Goal: Task Accomplishment & Management: Complete application form

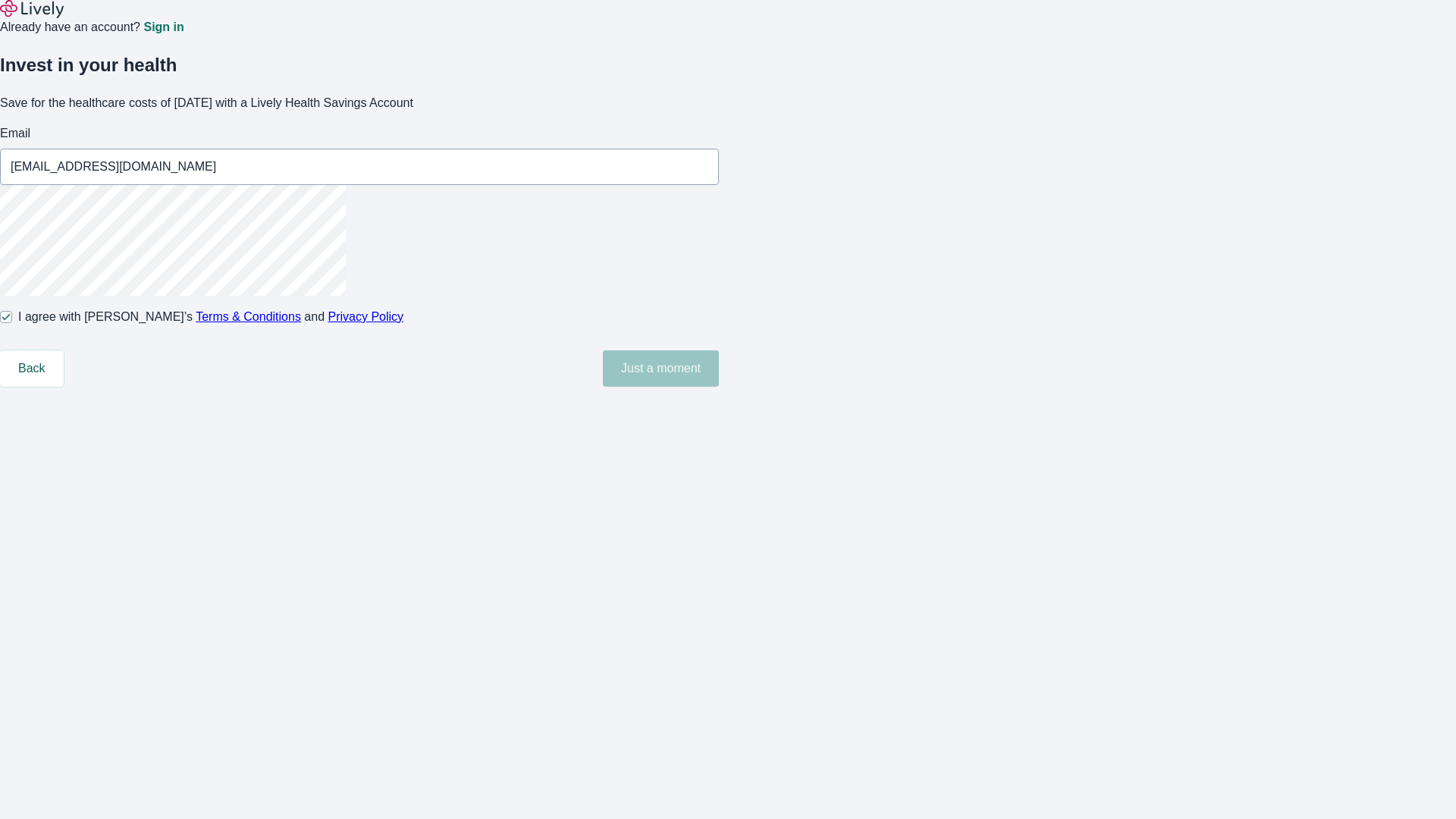
type input "[EMAIL_ADDRESS][DOMAIN_NAME]"
click at [12, 323] on input "I agree with Lively’s Terms & Conditions and Privacy Policy" at bounding box center [5, 316] width 12 height 12
checkbox input "false"
type input "[EMAIL_ADDRESS][DOMAIN_NAME]"
click at [12, 323] on input "I agree with Lively’s Terms & Conditions and Privacy Policy" at bounding box center [5, 316] width 12 height 12
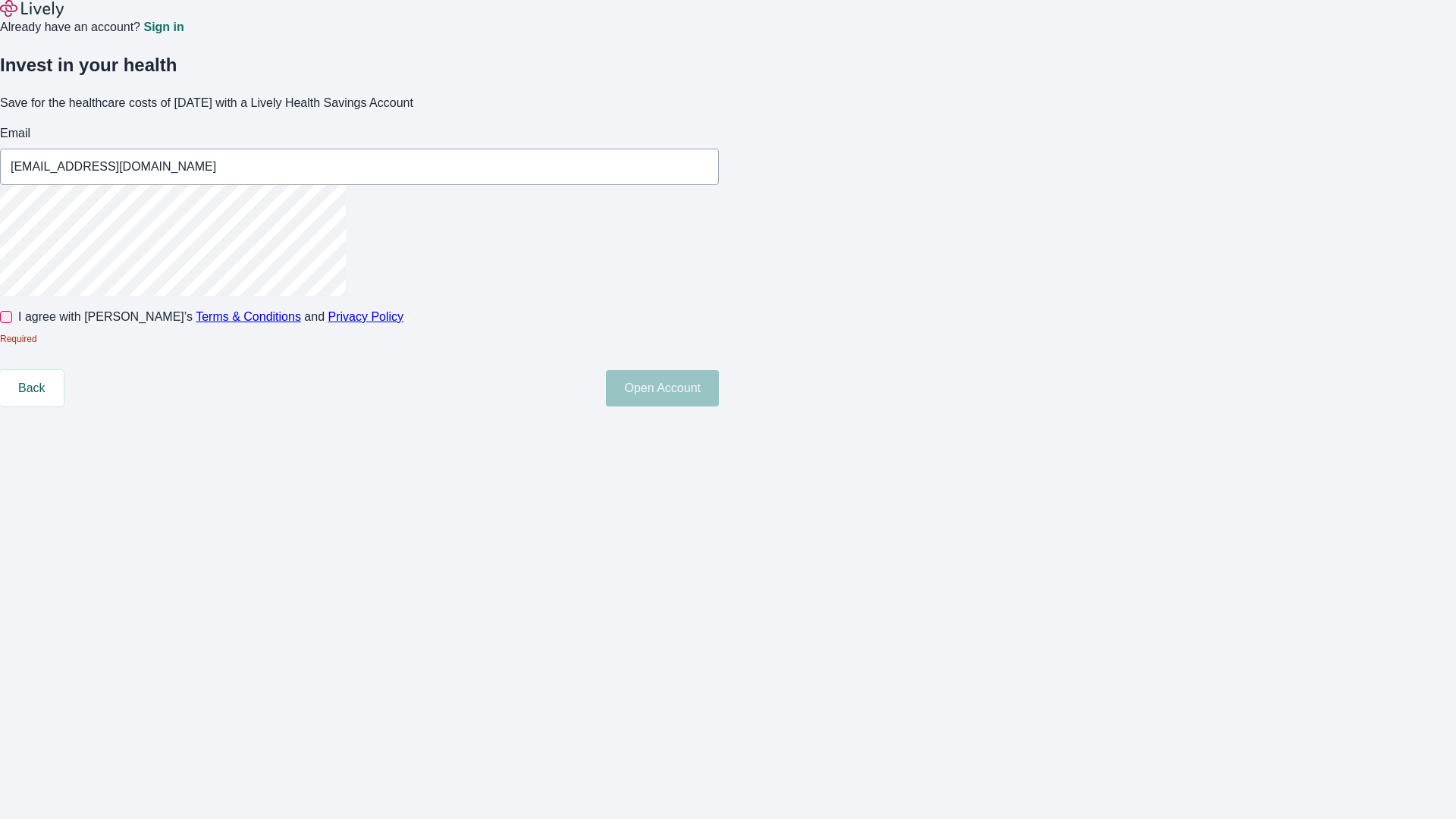
checkbox input "true"
click at [719, 387] on button "Open Account" at bounding box center [662, 368] width 113 height 36
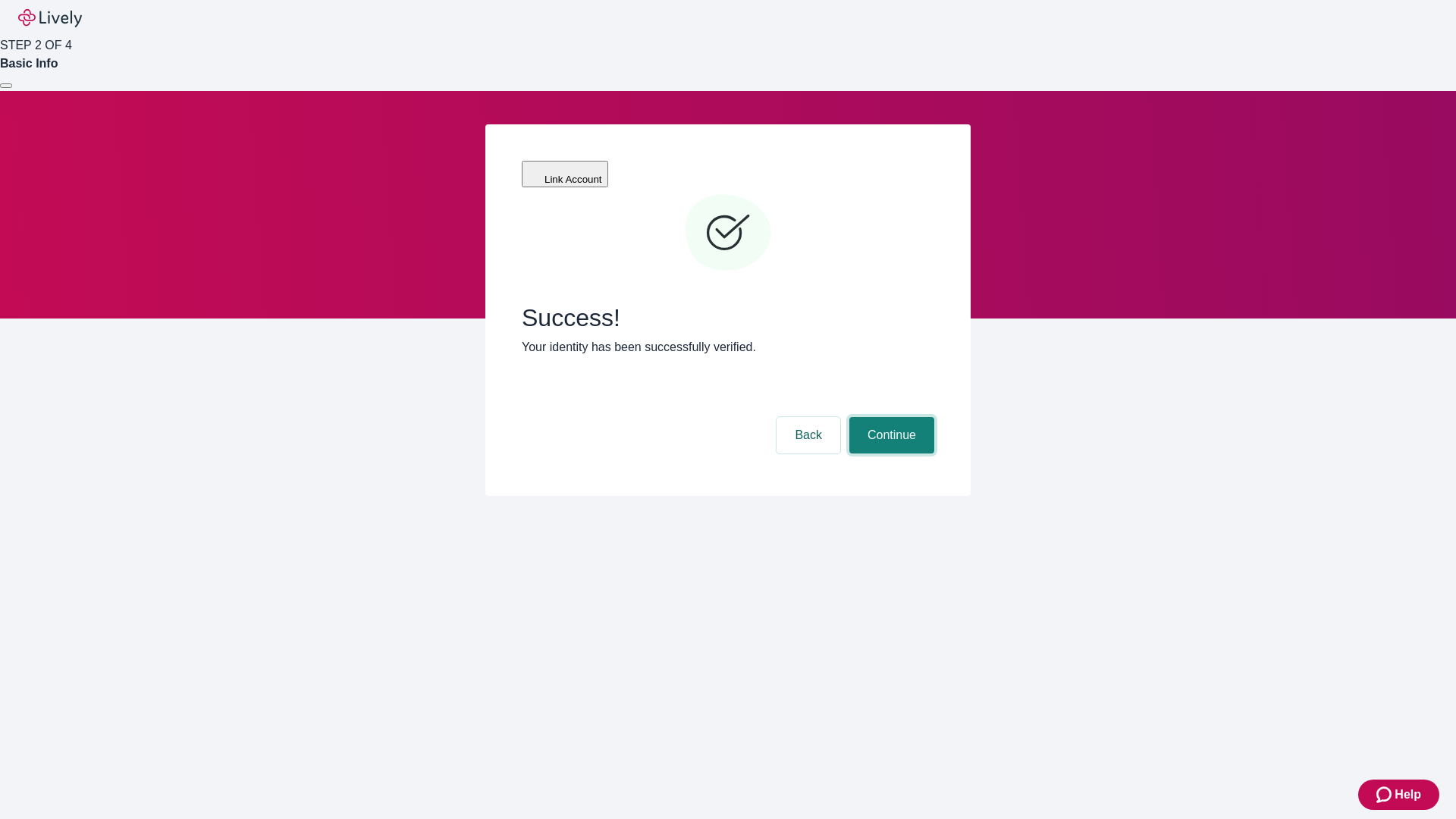
click at [889, 417] on button "Continue" at bounding box center [891, 435] width 85 height 36
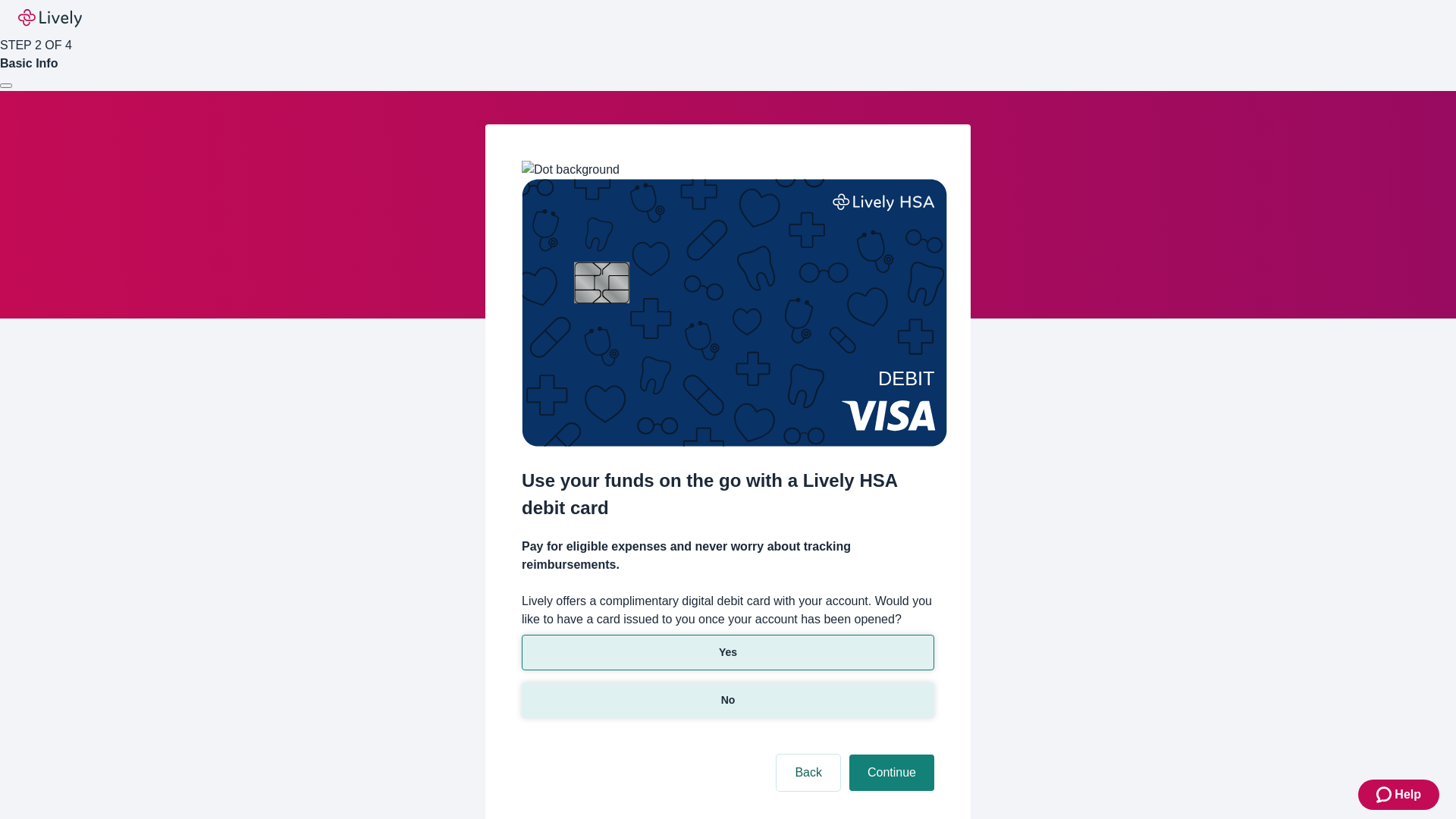
click at [727, 692] on p "No" at bounding box center [728, 700] width 15 height 16
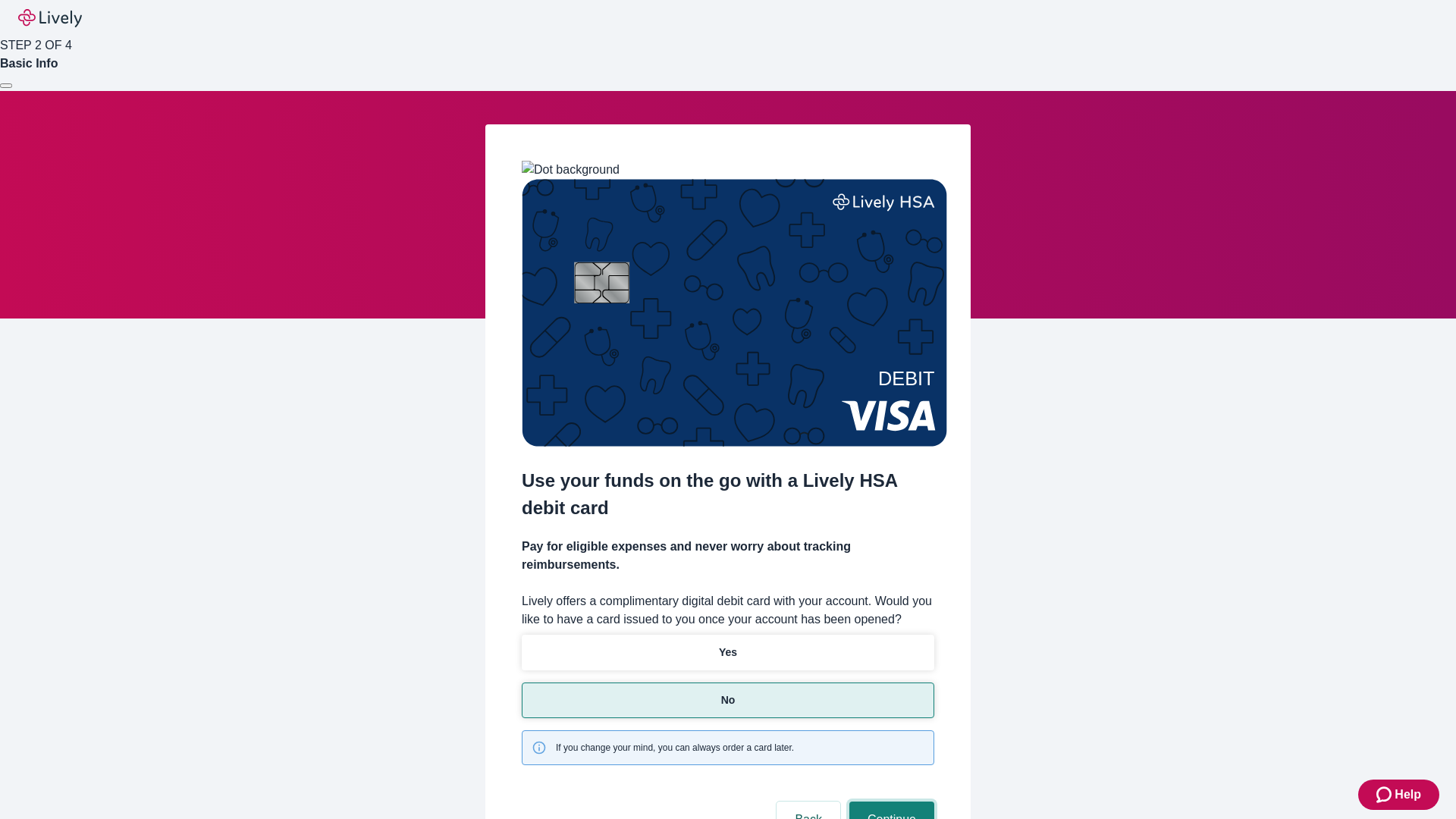
click at [889, 802] on button "Continue" at bounding box center [891, 820] width 85 height 36
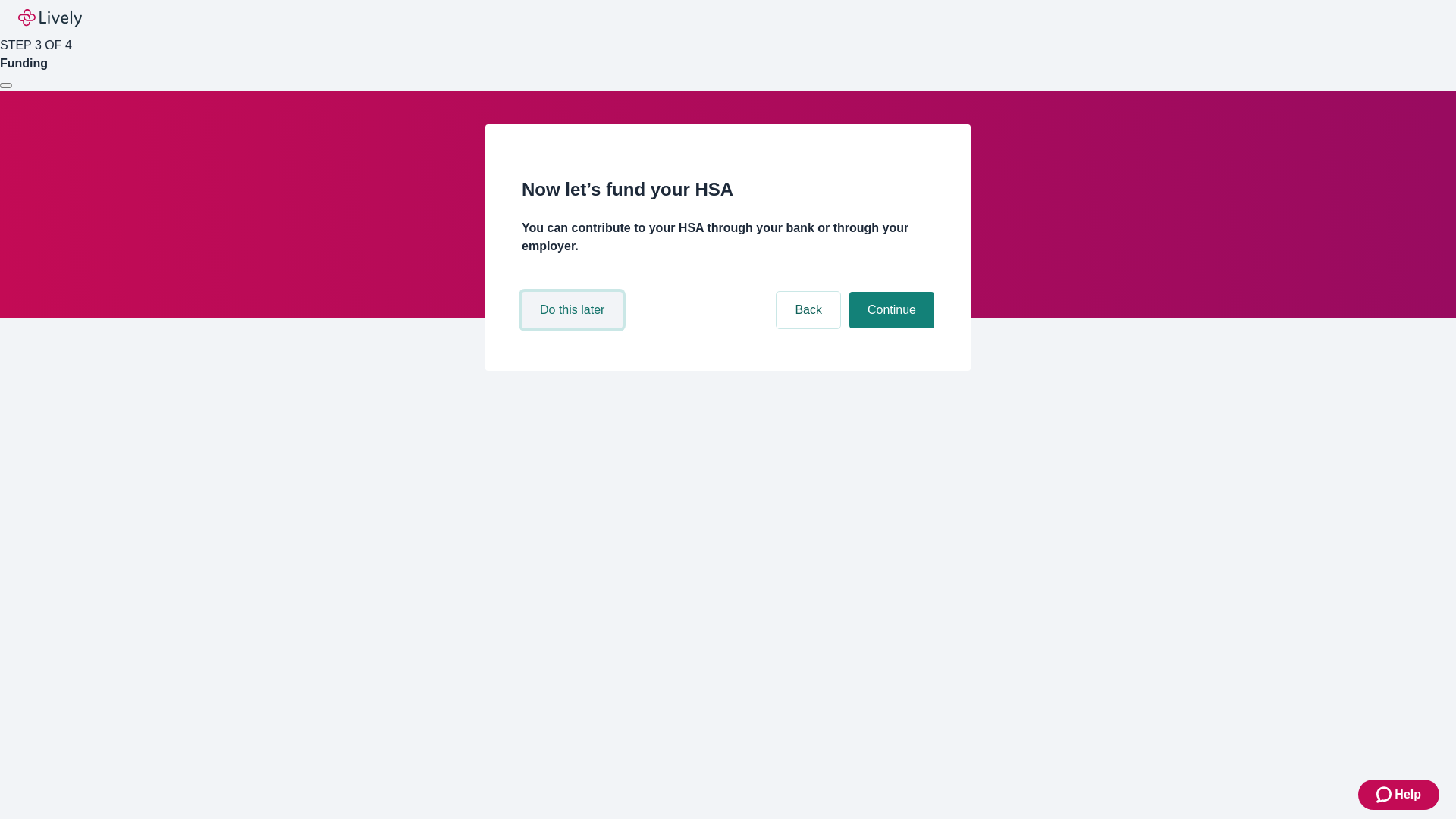
click at [574, 328] on button "Do this later" at bounding box center [572, 310] width 101 height 36
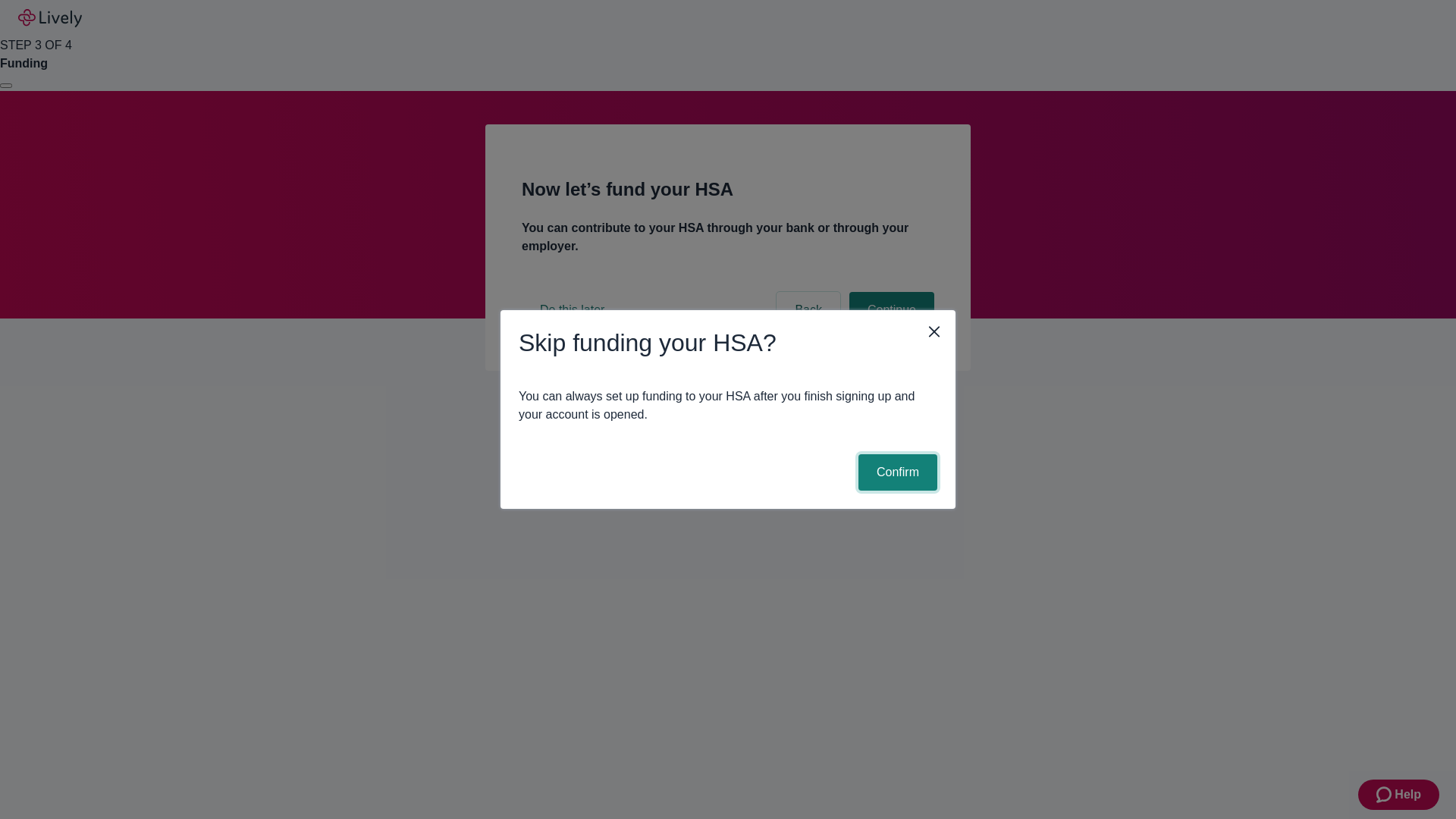
click at [896, 472] on button "Confirm" at bounding box center [898, 472] width 78 height 36
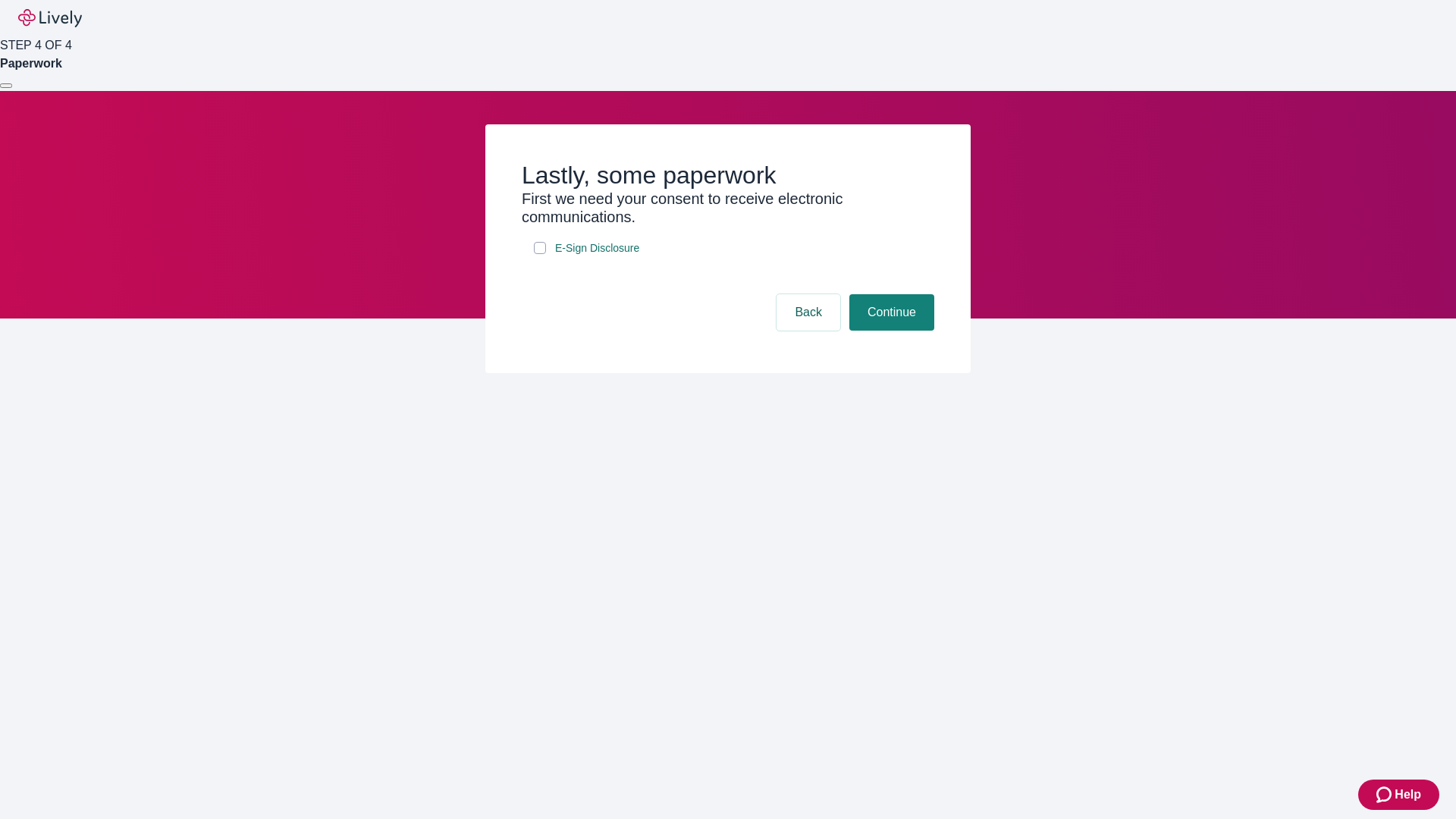
click at [540, 254] on input "E-Sign Disclosure" at bounding box center [539, 247] width 12 height 12
checkbox input "true"
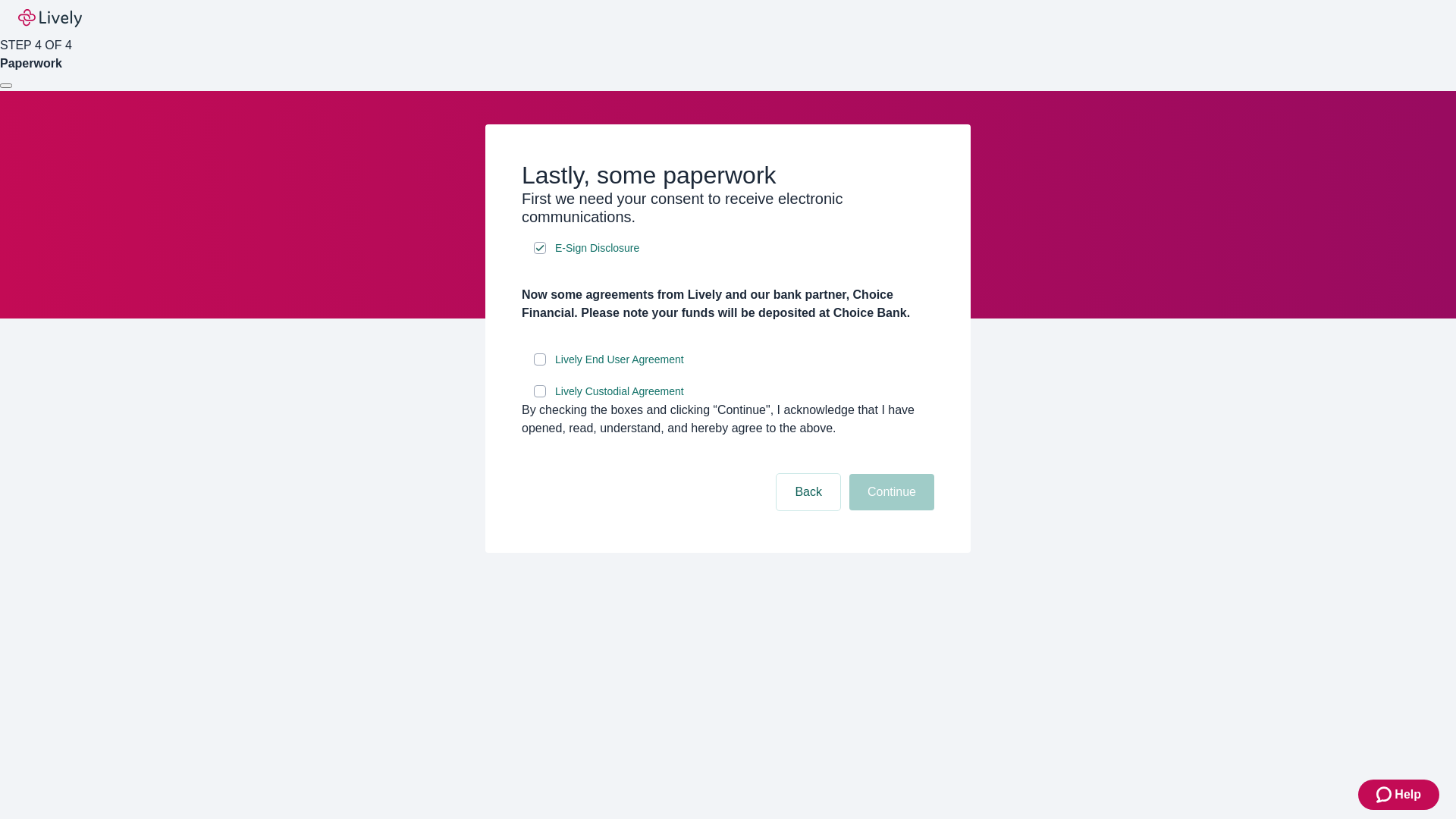
click at [540, 366] on input "Lively End User Agreement" at bounding box center [539, 358] width 12 height 12
checkbox input "true"
click at [540, 398] on input "Lively Custodial Agreement" at bounding box center [539, 390] width 12 height 12
checkbox input "true"
click at [889, 510] on button "Continue" at bounding box center [891, 492] width 85 height 36
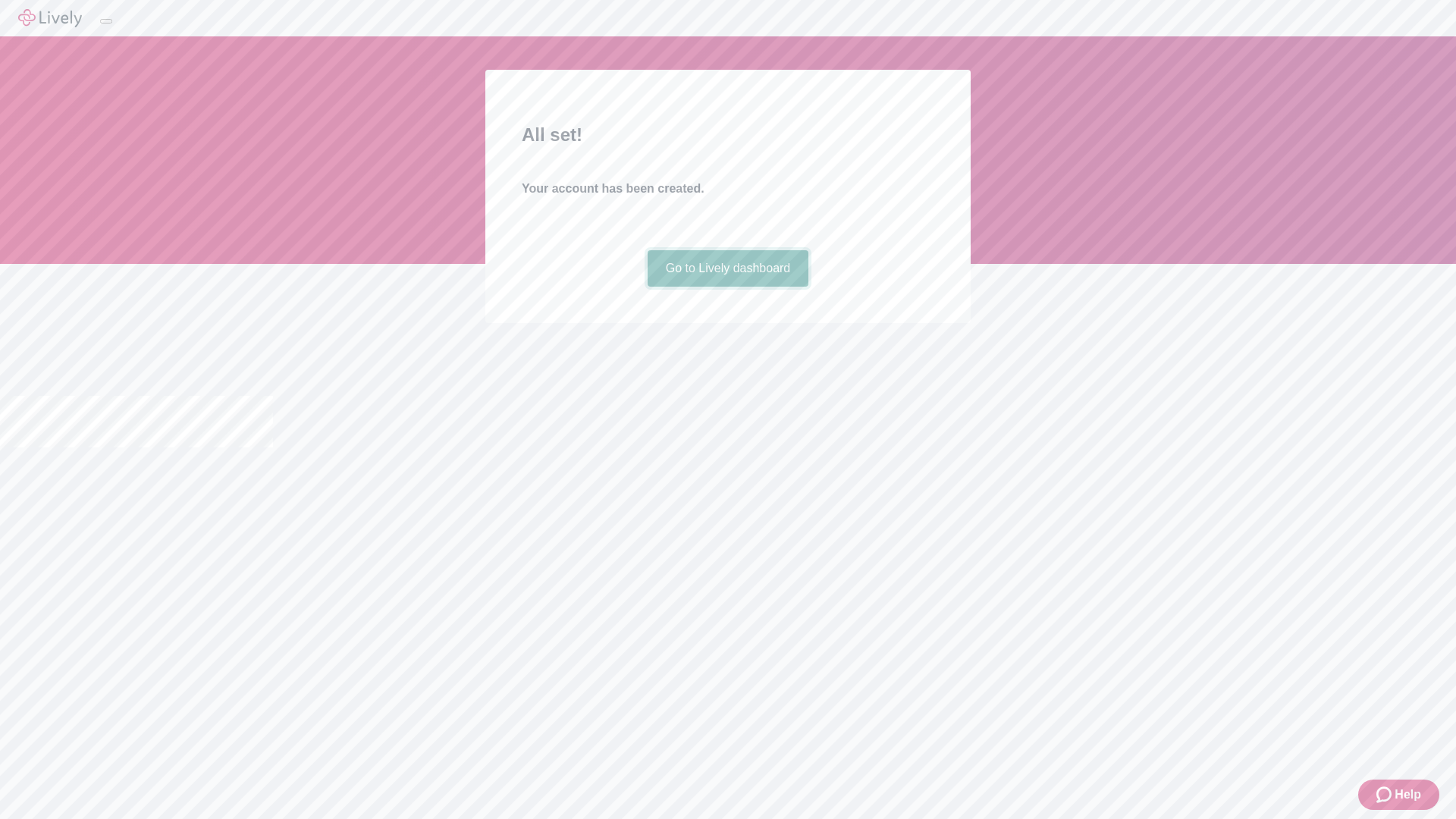
click at [727, 286] on link "Go to Lively dashboard" at bounding box center [728, 268] width 161 height 36
